Goal: Task Accomplishment & Management: Manage account settings

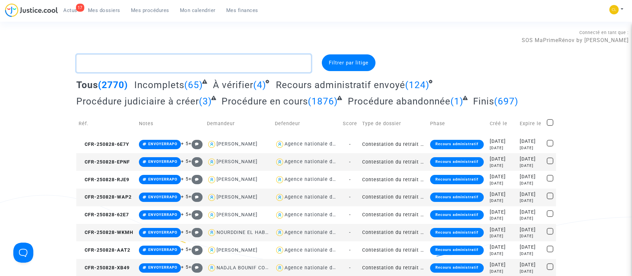
click at [157, 62] on textarea at bounding box center [193, 63] width 235 height 18
click at [126, 66] on textarea at bounding box center [193, 63] width 235 height 18
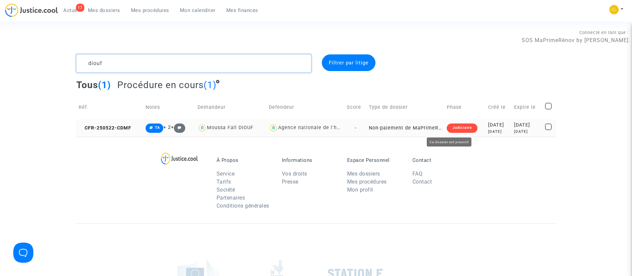
type textarea "diouf"
click at [512, 124] on td "[DATE] [DATE]" at bounding box center [527, 128] width 31 height 18
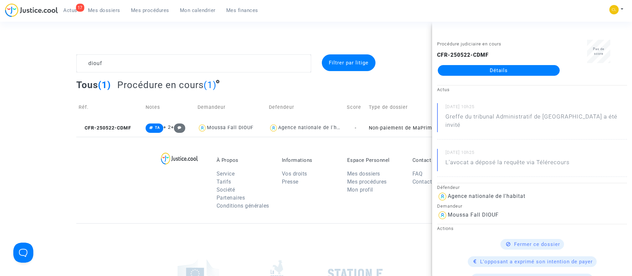
click at [504, 66] on link "Détails" at bounding box center [499, 70] width 122 height 11
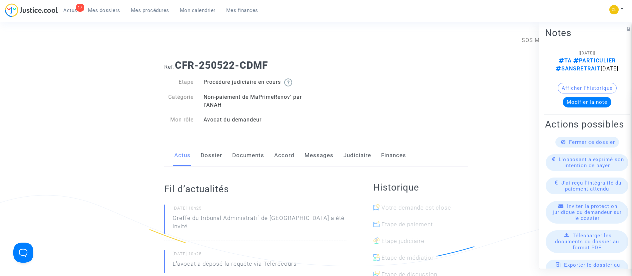
click at [212, 158] on link "Dossier" at bounding box center [212, 155] width 22 height 22
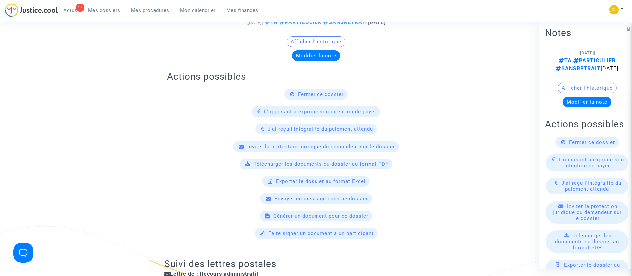
scroll to position [150, 0]
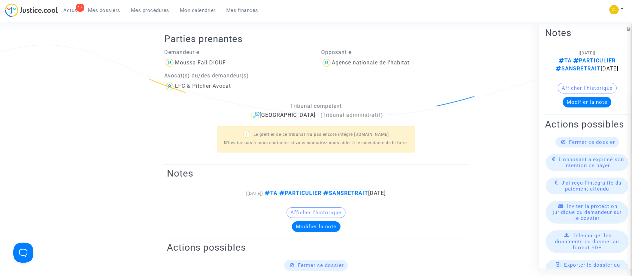
click at [569, 145] on span "Fermer ce dossier" at bounding box center [592, 142] width 46 height 6
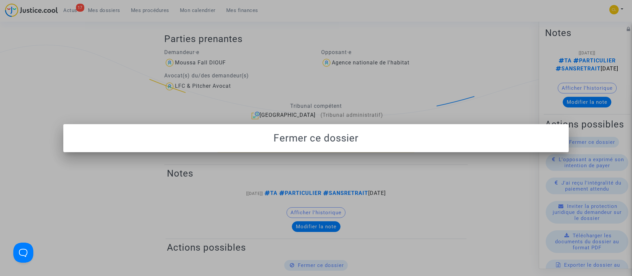
scroll to position [0, 0]
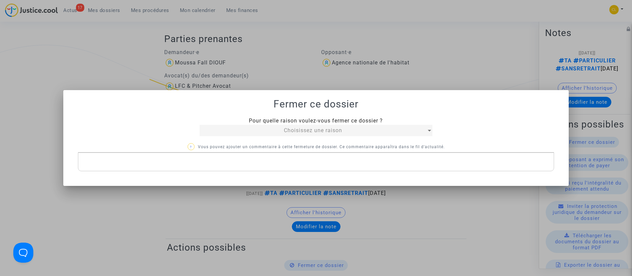
click at [351, 129] on div "Choisissez une raison" at bounding box center [313, 130] width 227 height 8
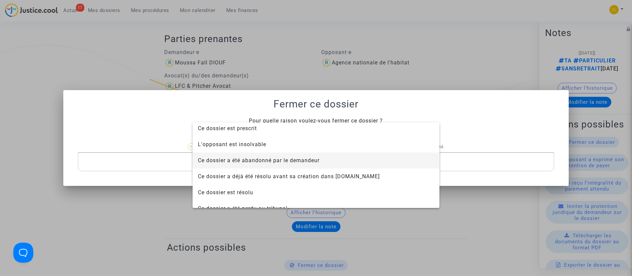
scroll to position [43, 0]
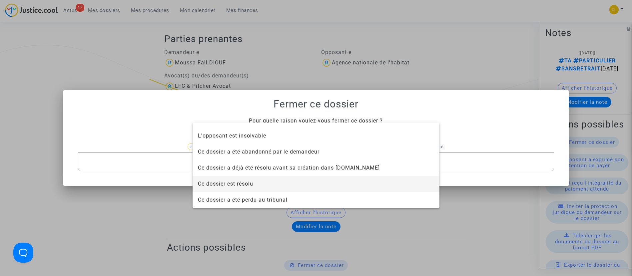
click at [258, 177] on span "Ce dossier est résolu" at bounding box center [316, 184] width 236 height 16
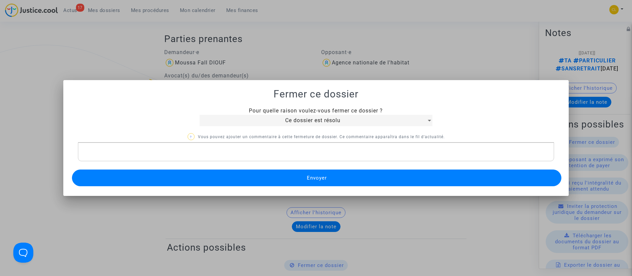
click at [258, 177] on button "Envoyer" at bounding box center [317, 177] width 490 height 17
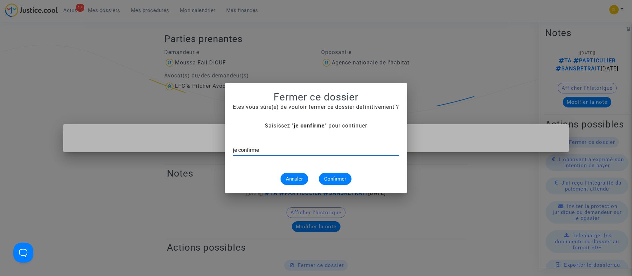
type input "je confirme"
click at [326, 179] on span "Confirmer" at bounding box center [335, 179] width 22 height 6
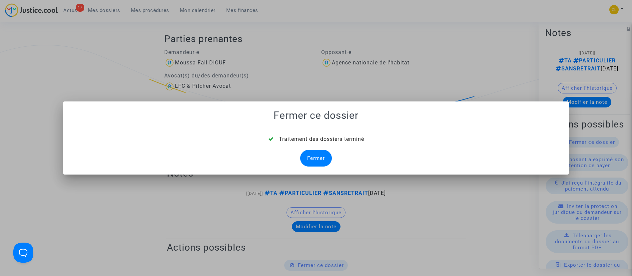
click at [316, 161] on div "Fermer" at bounding box center [316, 158] width 32 height 17
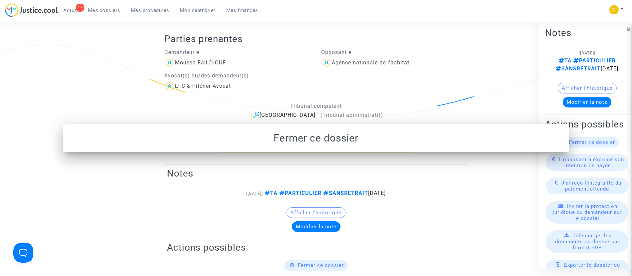
scroll to position [150, 0]
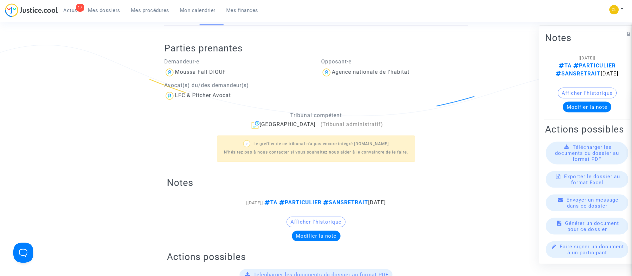
drag, startPoint x: 583, startPoint y: 100, endPoint x: 588, endPoint y: 98, distance: 5.5
click at [587, 101] on button "Modifier la note" at bounding box center [587, 106] width 49 height 11
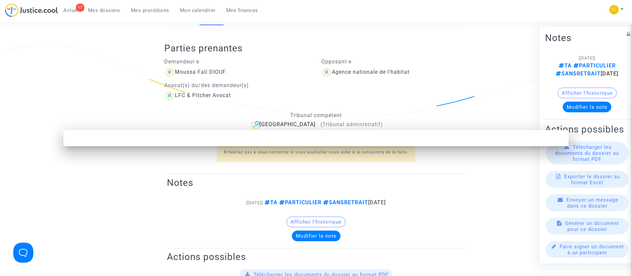
scroll to position [0, 0]
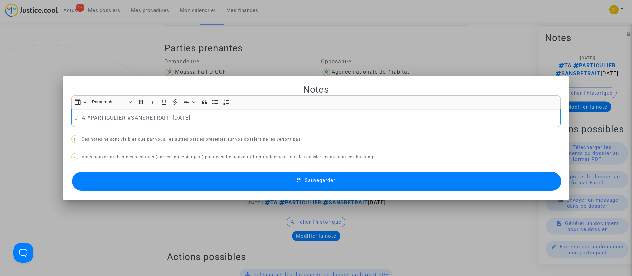
click at [218, 121] on p "#TA #PARTICULIER #SANSRETRAIT [DATE]" at bounding box center [316, 118] width 483 height 8
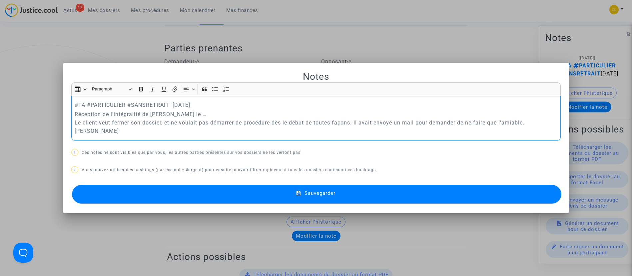
click at [216, 120] on p "Réception de l'intégralité de [PERSON_NAME] le … Le client veut fermer son doss…" at bounding box center [316, 122] width 483 height 25
click at [316, 190] on span "Sauvegarder" at bounding box center [320, 193] width 31 height 6
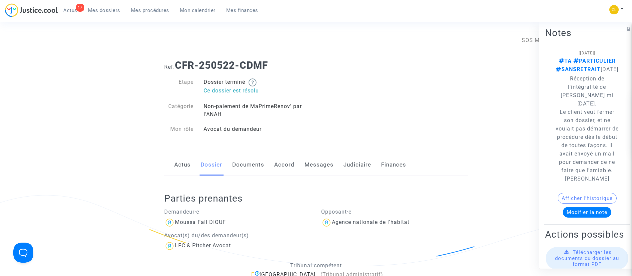
drag, startPoint x: 356, startPoint y: 163, endPoint x: 360, endPoint y: 163, distance: 4.3
click at [356, 163] on link "Judiciaire" at bounding box center [358, 165] width 28 height 22
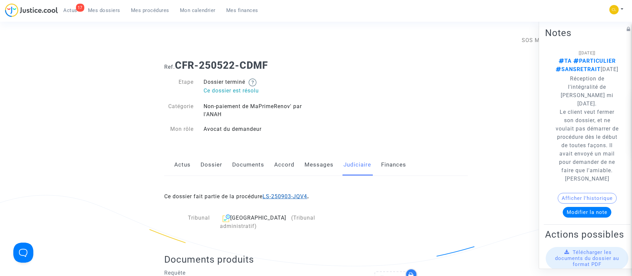
click at [301, 196] on link "LS-250903-JQV4" at bounding box center [285, 196] width 45 height 6
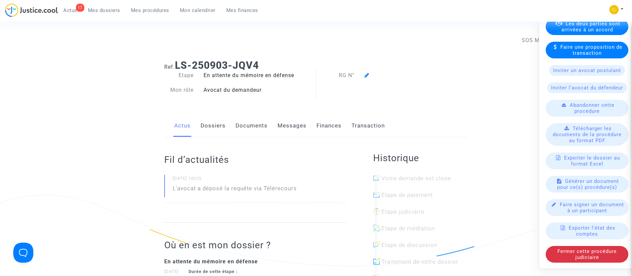
scroll to position [250, 0]
click at [131, 10] on span "Mes procédures" at bounding box center [150, 10] width 38 height 6
